Goal: Information Seeking & Learning: Understand process/instructions

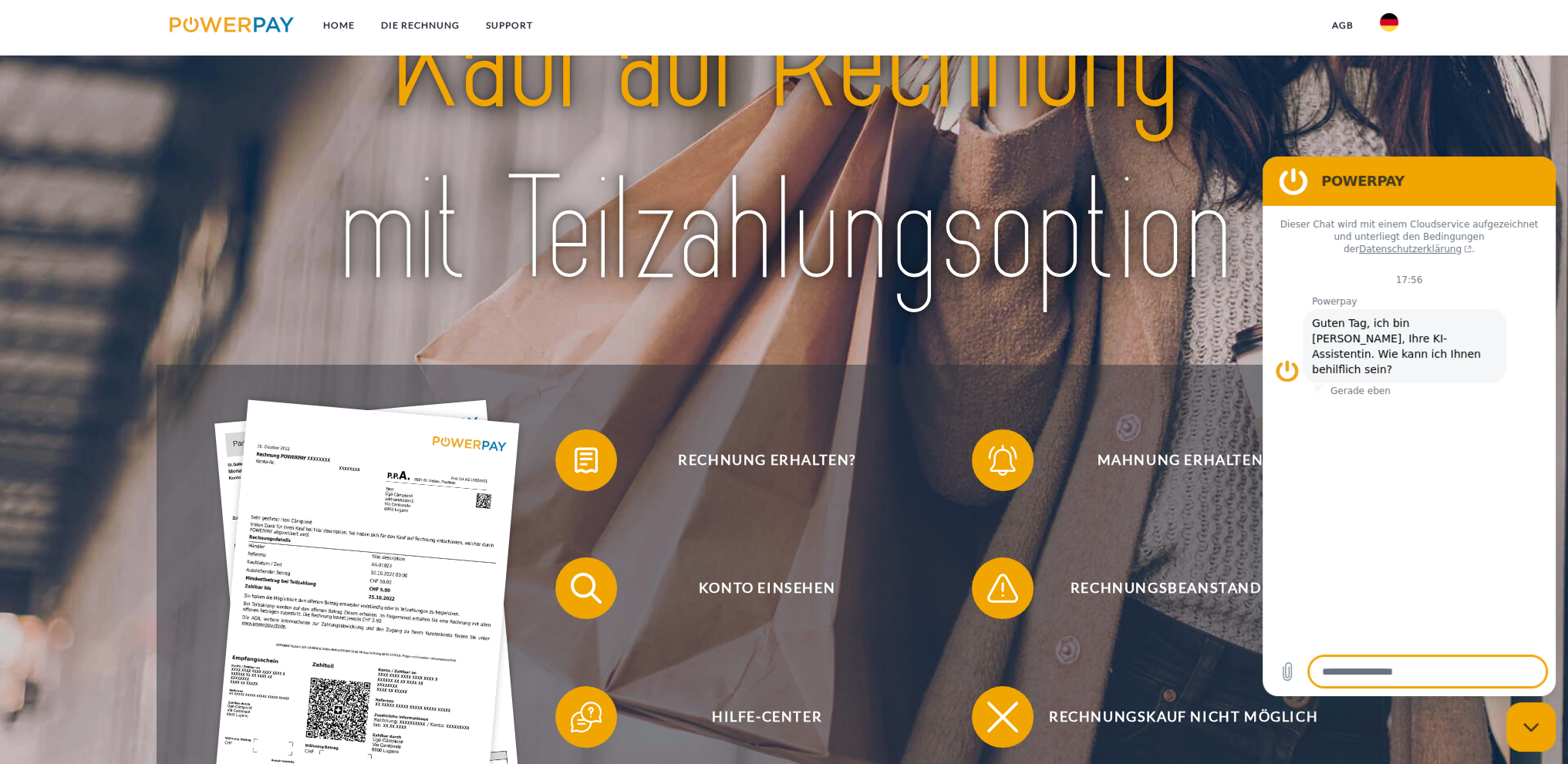
scroll to position [180, 0]
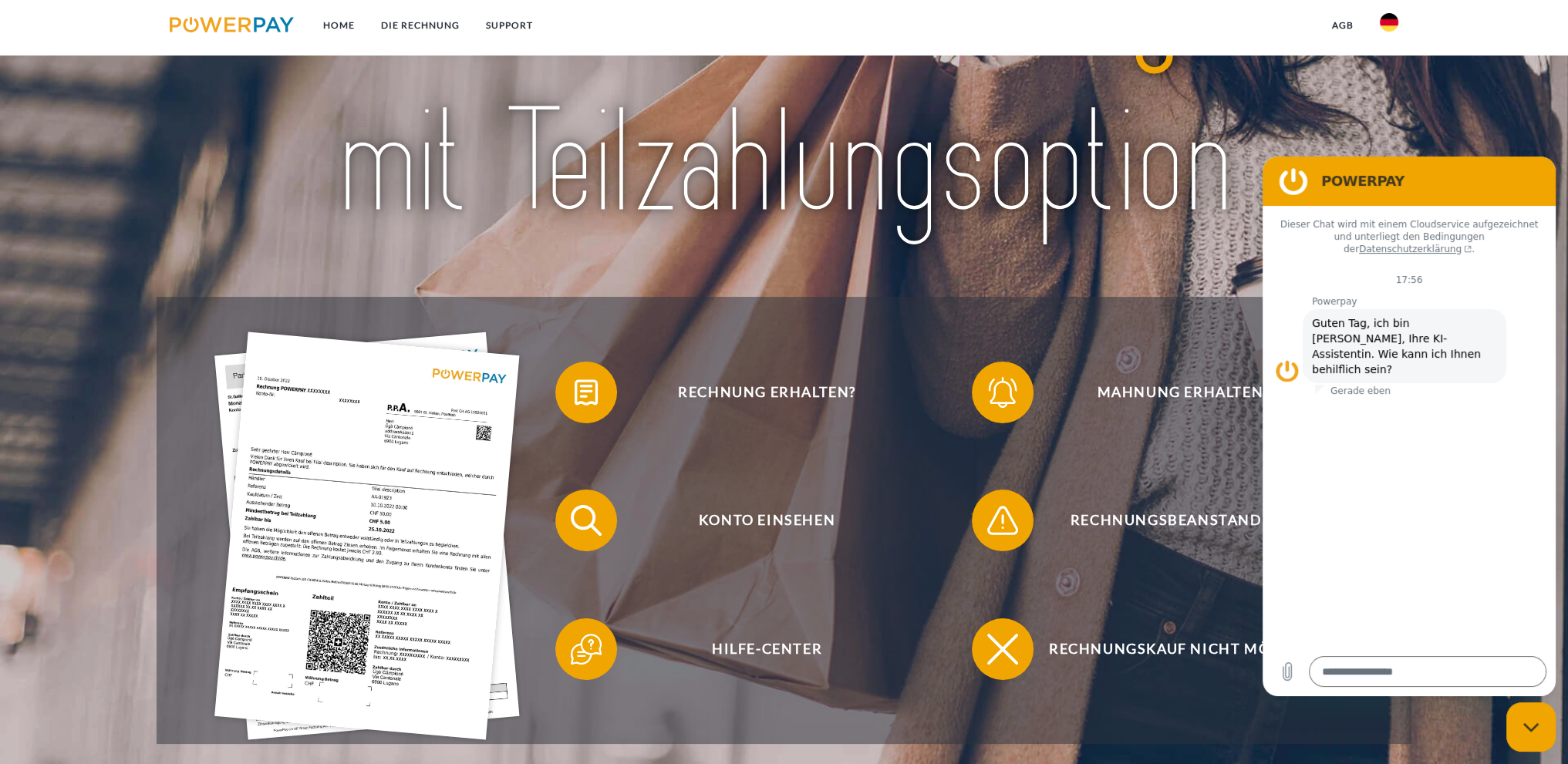
type textarea "*"
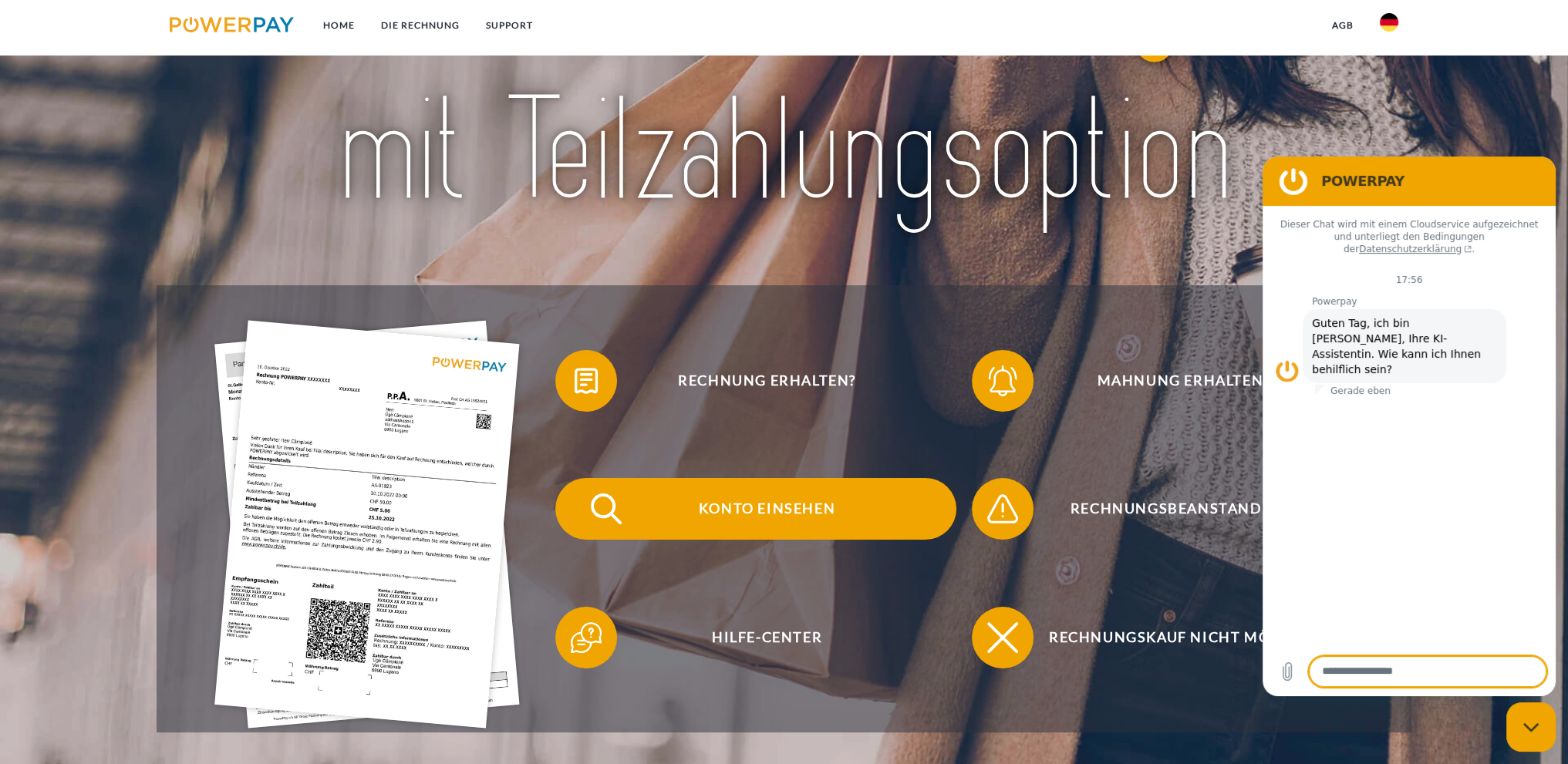
scroll to position [359, 0]
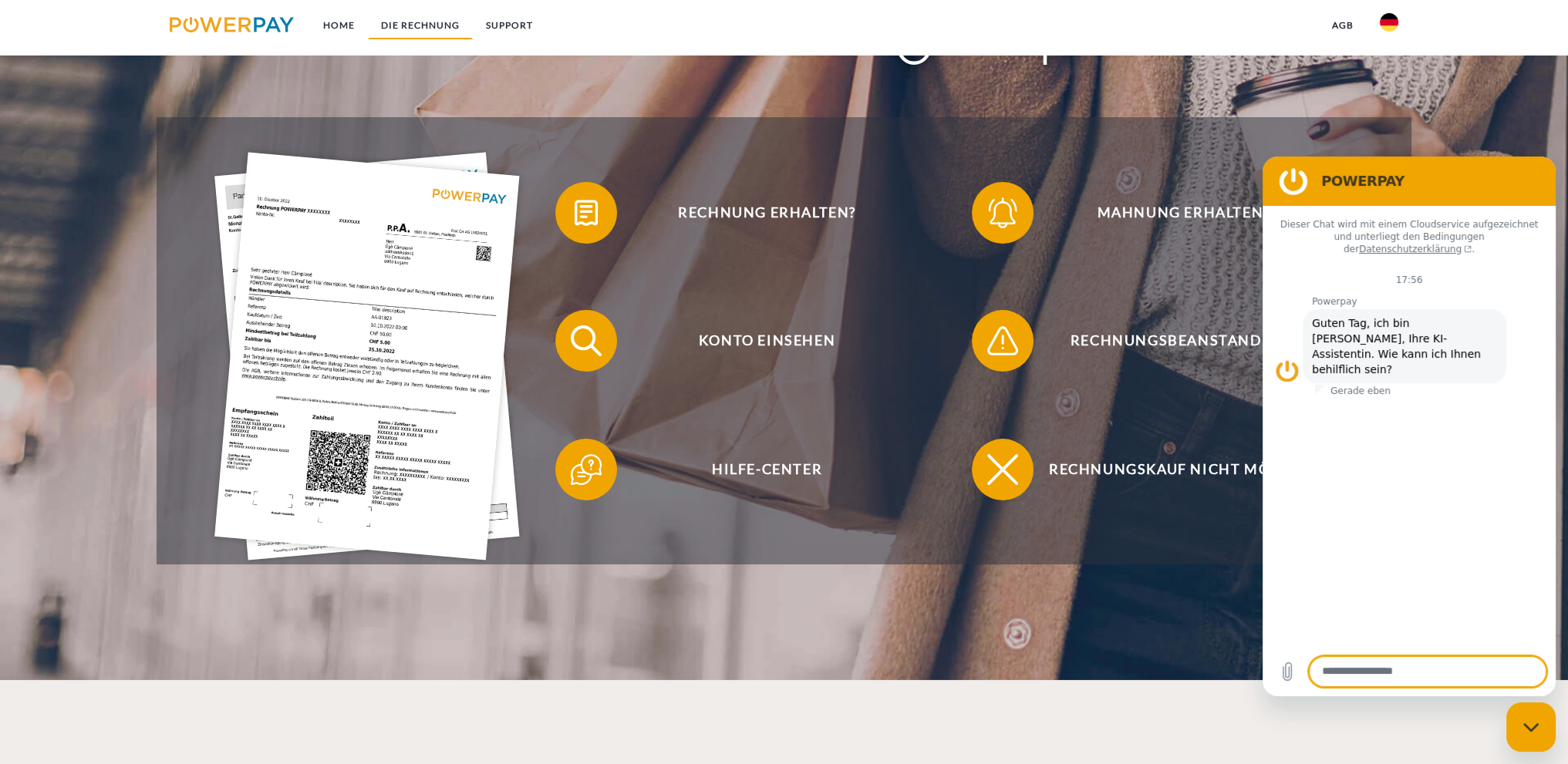
click at [412, 17] on link "DIE RECHNUNG" at bounding box center [420, 25] width 104 height 27
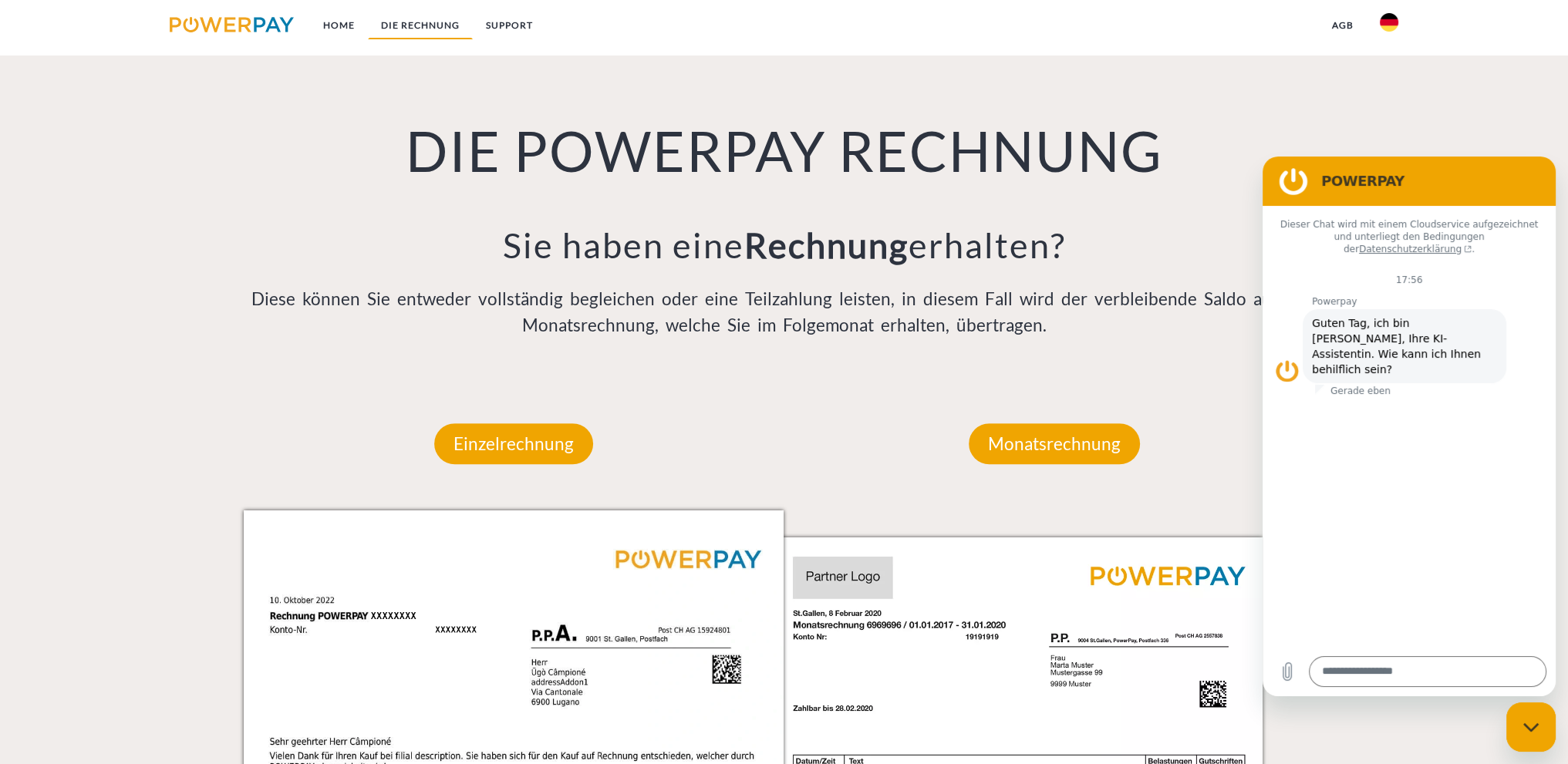
scroll to position [1042, 0]
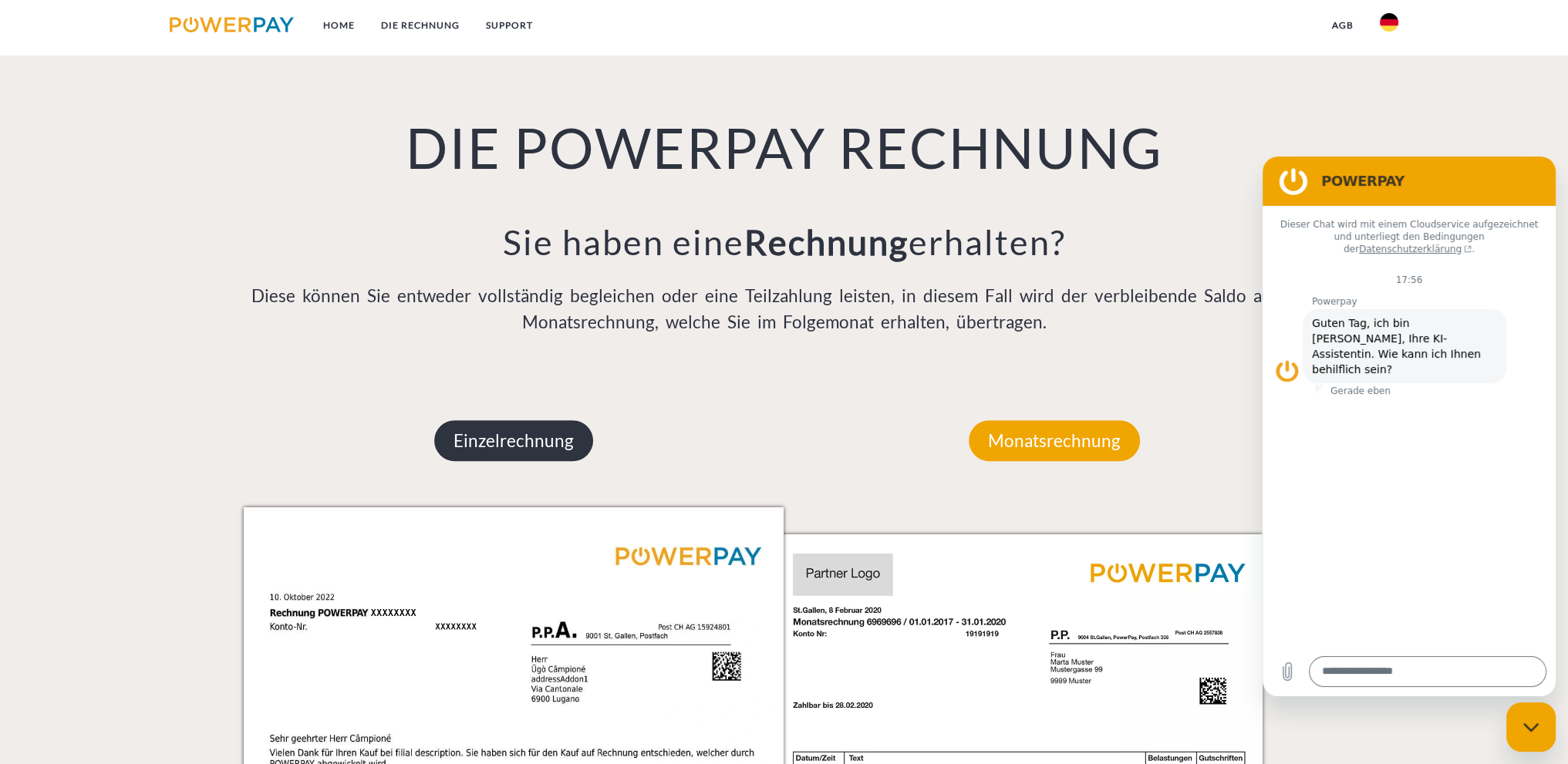
click at [534, 437] on p "Einzelrechnung" at bounding box center [514, 441] width 159 height 42
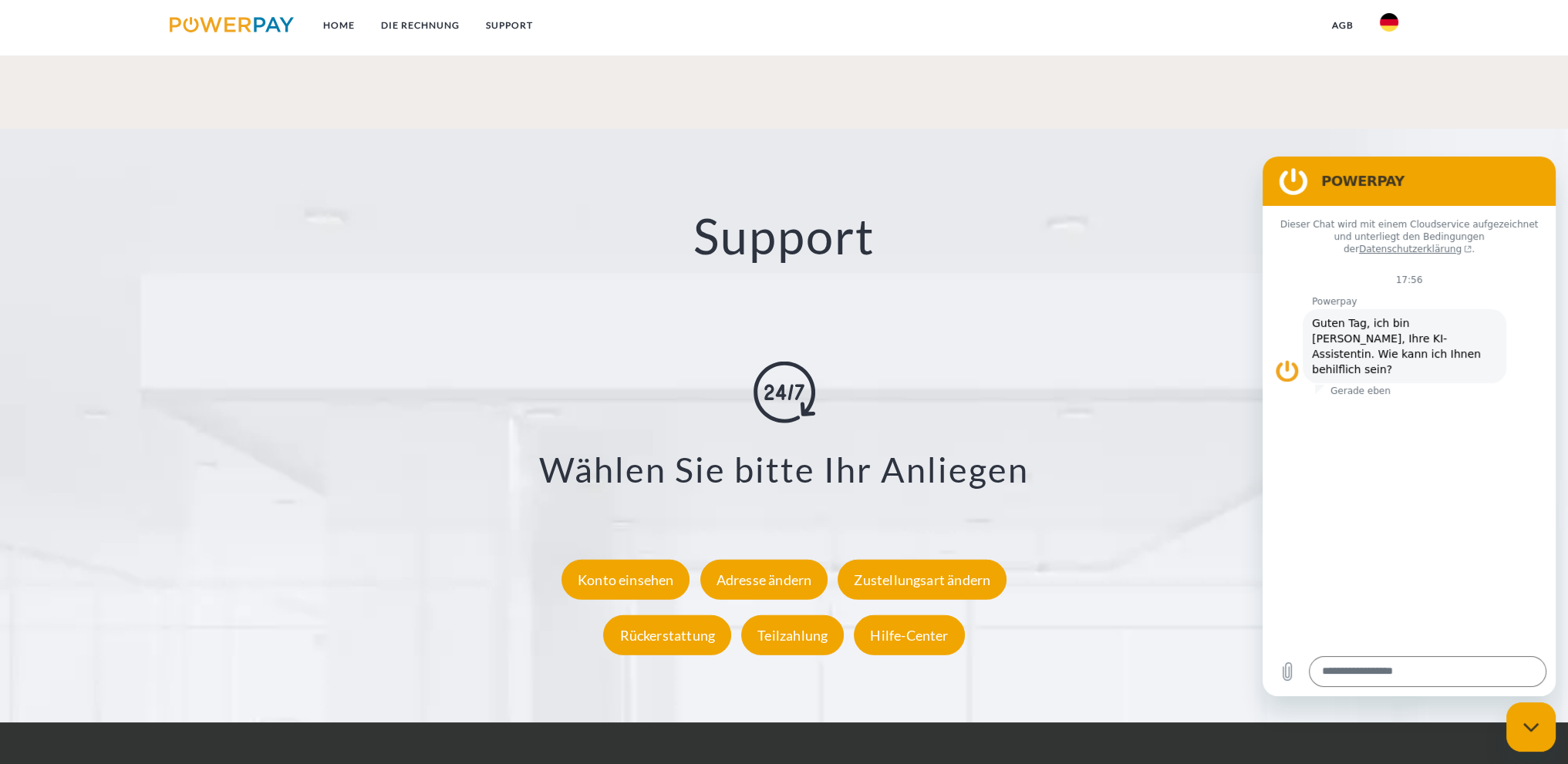
scroll to position [2661, 0]
